Goal: Information Seeking & Learning: Learn about a topic

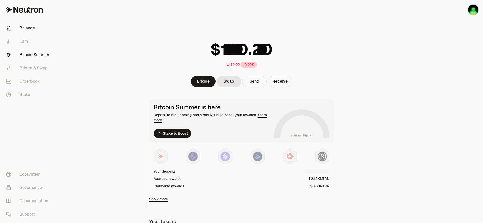
click at [33, 54] on link "Bitcoin Summer" at bounding box center [28, 54] width 53 height 13
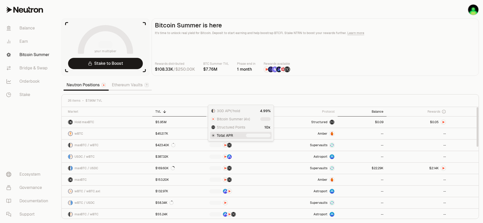
click at [376, 110] on div "Balance" at bounding box center [362, 112] width 42 height 4
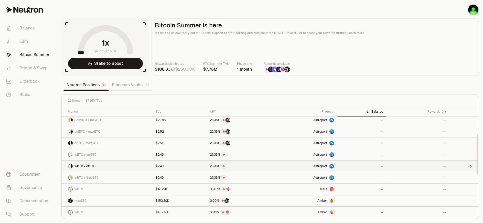
scroll to position [77, 0]
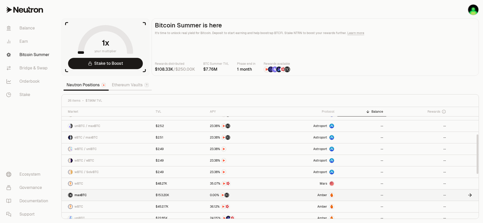
click at [324, 194] on span "Amber" at bounding box center [322, 195] width 10 height 4
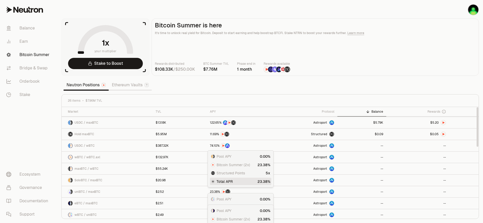
scroll to position [0, 0]
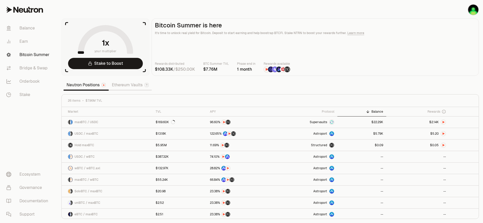
click at [120, 86] on link "Ethereum Vaults" at bounding box center [130, 85] width 43 height 10
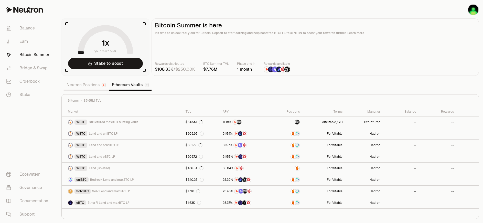
click at [145, 85] on div at bounding box center [147, 85] width 4 height 4
click at [147, 85] on icon at bounding box center [147, 85] width 2 height 2
click at [87, 89] on link "Neutron Positions" at bounding box center [85, 85] width 45 height 10
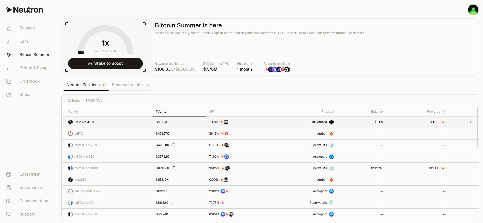
click at [161, 121] on div "$5.95M" at bounding box center [161, 122] width 11 height 4
click at [198, 87] on section "your multiplier Stake to Boost Bitcoin Summer is here It's time to unlock real …" at bounding box center [270, 111] width 426 height 223
